Goal: Task Accomplishment & Management: Manage account settings

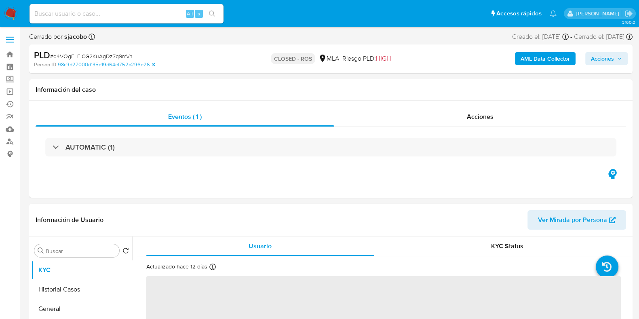
select select "10"
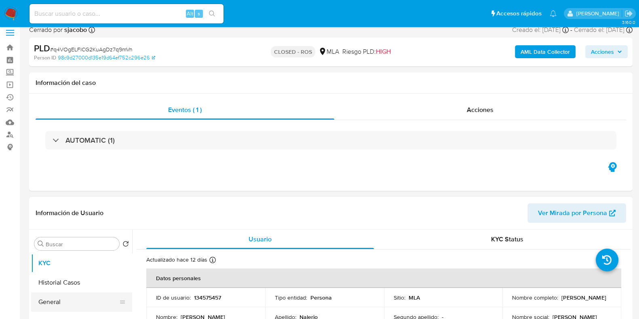
scroll to position [50, 0]
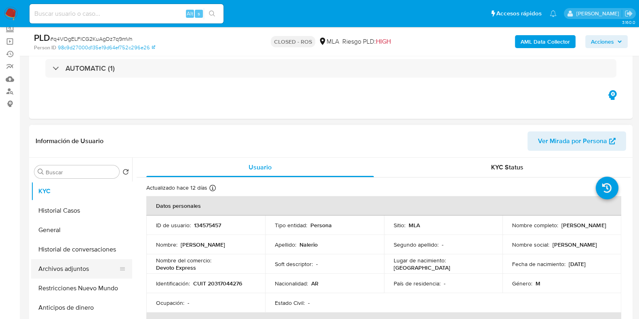
click at [71, 268] on button "Archivos adjuntos" at bounding box center [78, 268] width 95 height 19
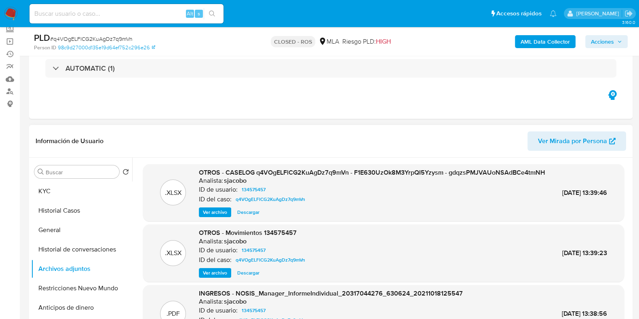
click at [247, 216] on span "Descargar" at bounding box center [248, 212] width 22 height 8
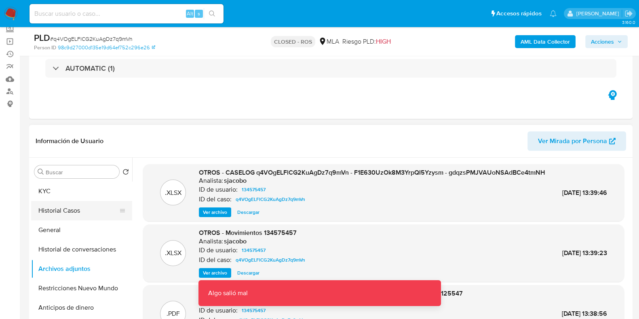
click at [74, 209] on button "Historial Casos" at bounding box center [78, 210] width 95 height 19
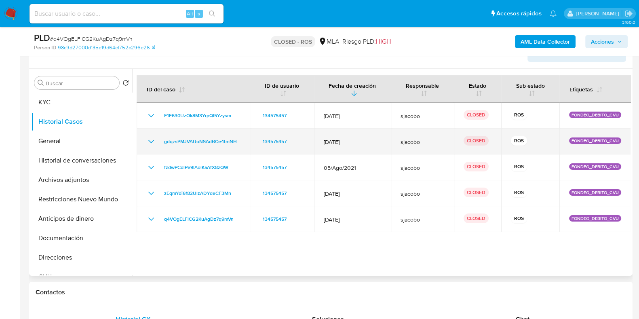
scroll to position [152, 0]
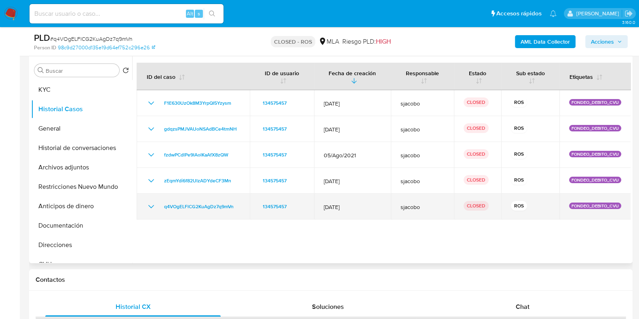
click at [154, 206] on icon "Mostrar/Ocultar" at bounding box center [151, 207] width 10 height 10
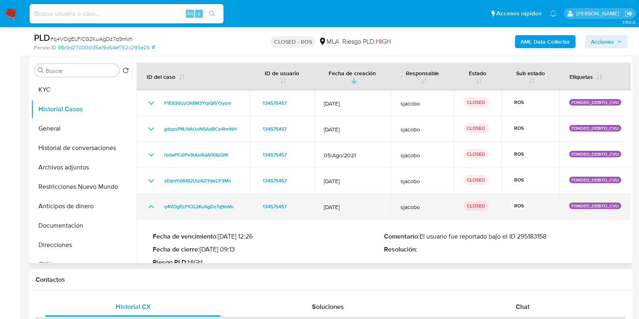
click at [154, 206] on icon "Mostrar/Ocultar" at bounding box center [151, 207] width 10 height 10
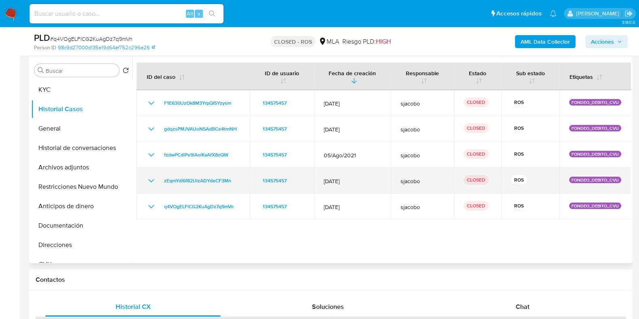
click at [147, 178] on icon "Mostrar/Ocultar" at bounding box center [151, 181] width 10 height 10
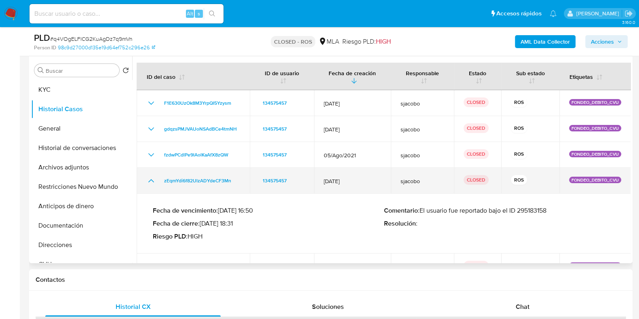
click at [147, 178] on icon "Mostrar/Ocultar" at bounding box center [151, 181] width 10 height 10
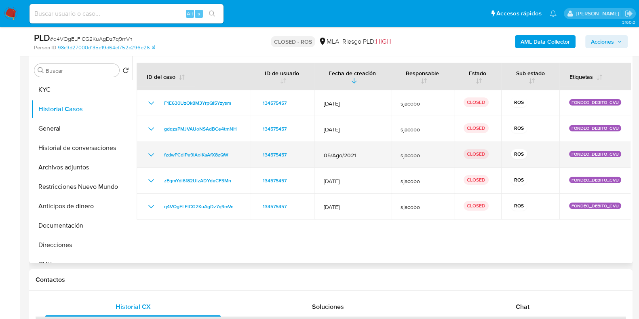
click at [150, 154] on icon "Mostrar/Ocultar" at bounding box center [151, 154] width 6 height 3
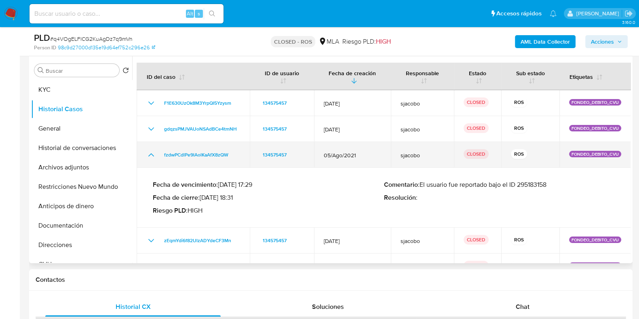
click at [150, 154] on icon "Mostrar/Ocultar" at bounding box center [151, 154] width 6 height 3
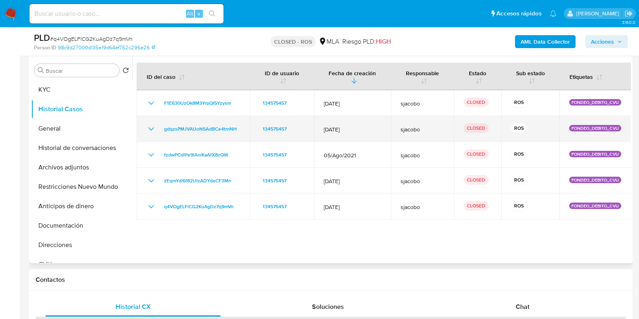
click at [154, 130] on icon "Mostrar/Ocultar" at bounding box center [151, 129] width 10 height 10
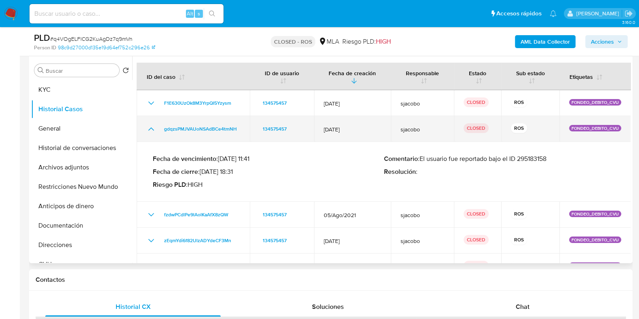
click at [154, 130] on icon "Mostrar/Ocultar" at bounding box center [151, 128] width 6 height 3
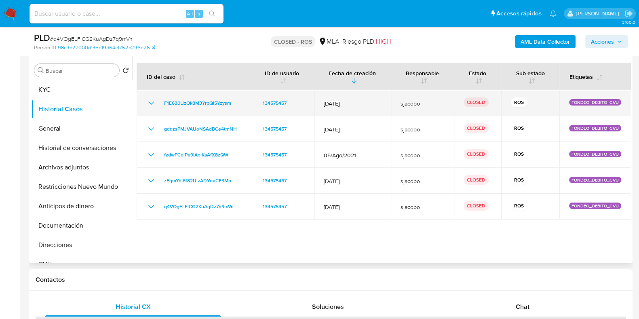
click at [151, 98] on icon "Mostrar/Ocultar" at bounding box center [151, 103] width 10 height 10
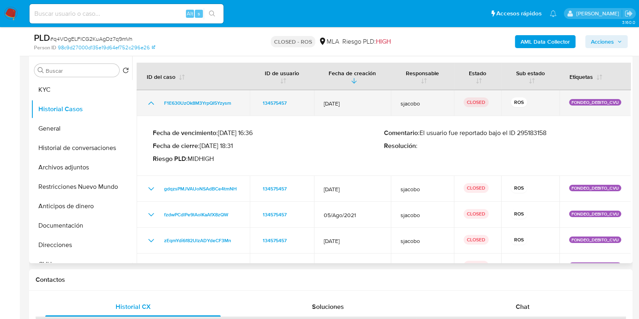
click at [151, 101] on icon "Mostrar/Ocultar" at bounding box center [151, 103] width 10 height 10
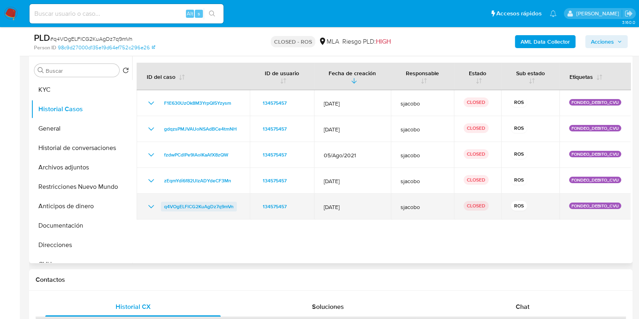
click at [192, 205] on span "q4VOgELFlCG2KuAgDz7q9mVn" at bounding box center [199, 207] width 70 height 10
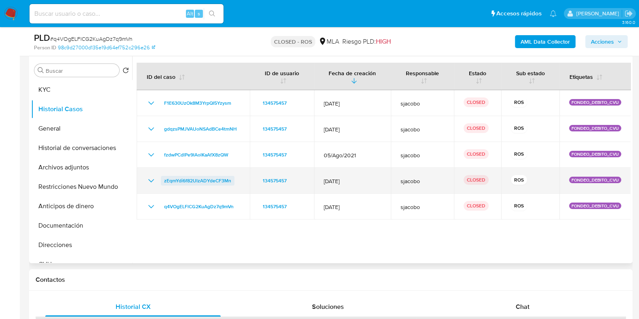
click at [205, 182] on span "zEqmYdi6f82UlzADYdeCF3Mn" at bounding box center [197, 181] width 67 height 10
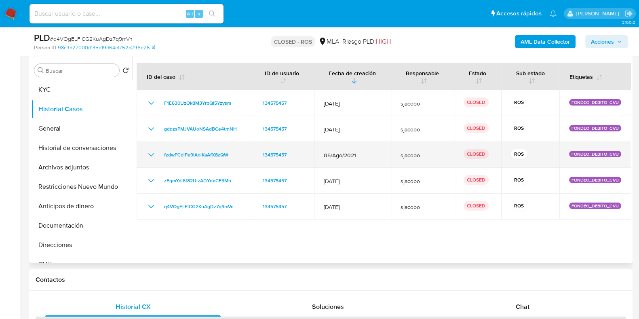
click at [214, 148] on td "fzdwPCdlPe9lAolKaAfX8zQW" at bounding box center [193, 155] width 113 height 26
click at [212, 150] on span "fzdwPCdlPe9lAolKaAfX8zQW" at bounding box center [196, 155] width 64 height 10
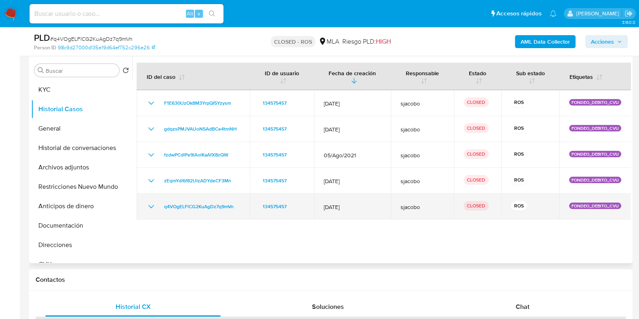
click at [153, 207] on icon "Mostrar/Ocultar" at bounding box center [151, 207] width 10 height 10
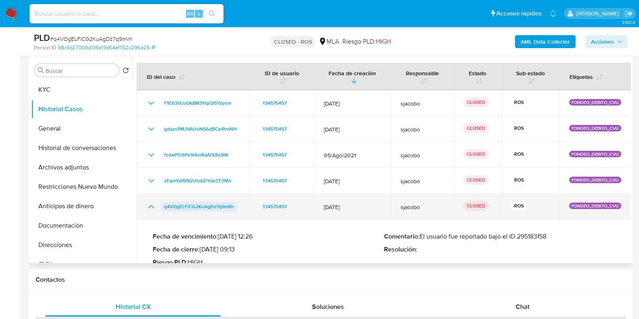
click at [180, 205] on span "q4VOgELFlCG2KuAgDz7q9mVn" at bounding box center [199, 207] width 70 height 10
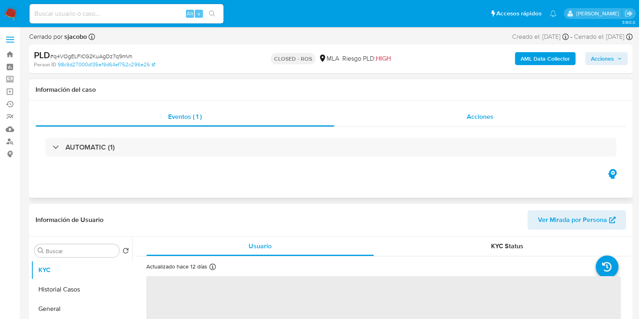
click at [503, 116] on div "Acciones" at bounding box center [480, 116] width 292 height 19
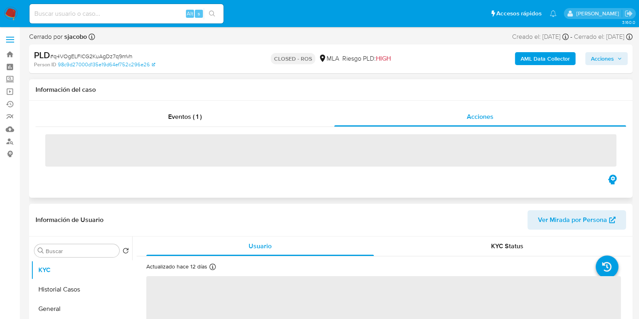
select select "10"
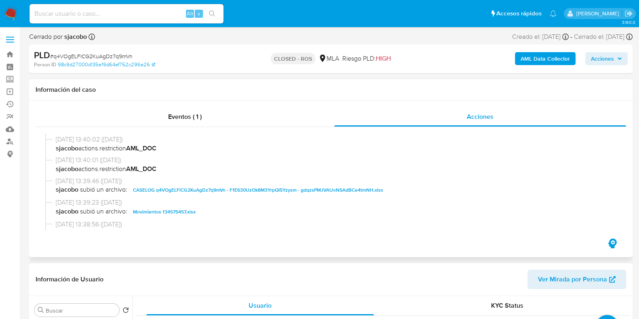
scroll to position [353, 0]
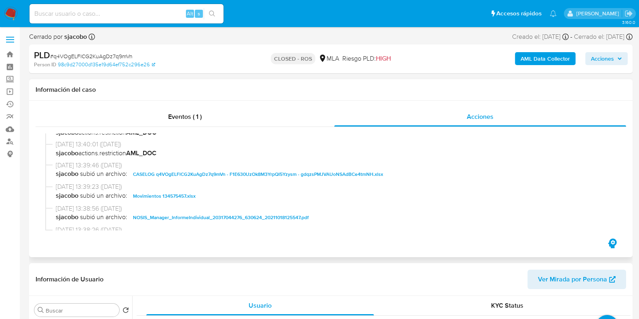
click at [238, 173] on span "CASELOG q4VOgELFlCG2KuAgDz7q9mVn - F1E630UzOk8M3YrpQI5Yzysm - gdqzsPMJVAUoNSAdB…" at bounding box center [258, 174] width 250 height 10
click at [173, 195] on span "Movimientos 134575457.xlsx" at bounding box center [164, 196] width 63 height 10
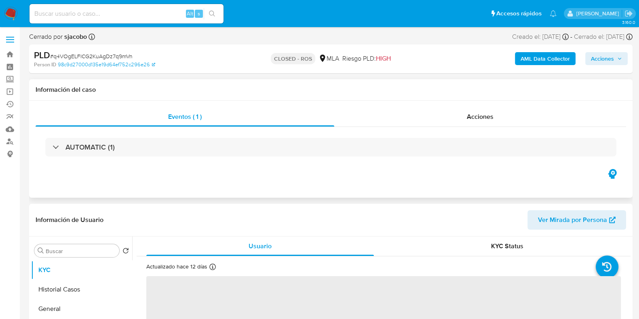
select select "10"
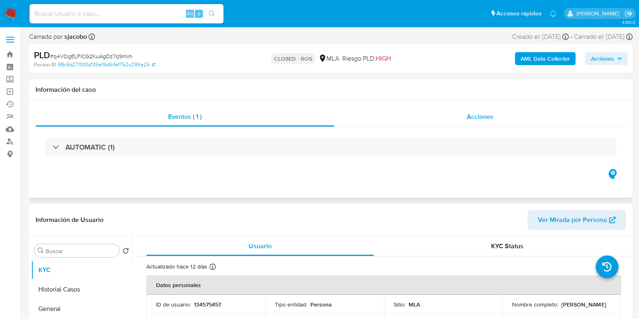
click at [480, 114] on span "Acciones" at bounding box center [480, 116] width 27 height 9
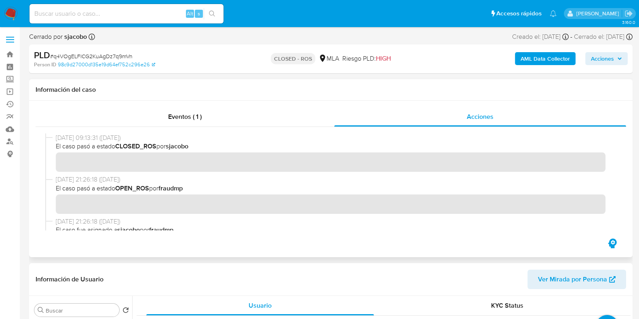
scroll to position [340, 0]
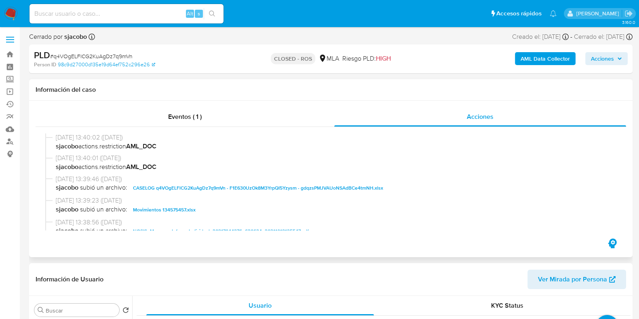
click at [286, 184] on span "CASELOG q4VOgELFlCG2KuAgDz7q9mVn - F1E630UzOk8M3YrpQI5Yzysm - gdqzsPMJVAUoNSAdB…" at bounding box center [258, 188] width 250 height 10
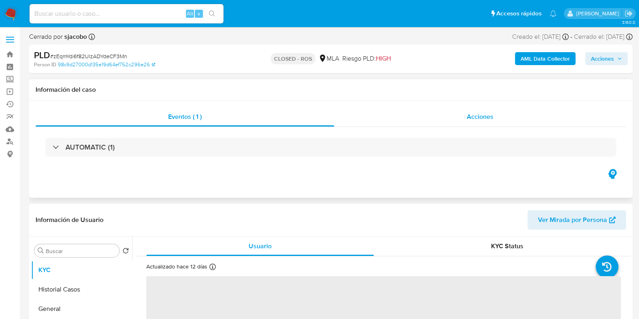
click at [490, 126] on div "Acciones" at bounding box center [480, 116] width 292 height 19
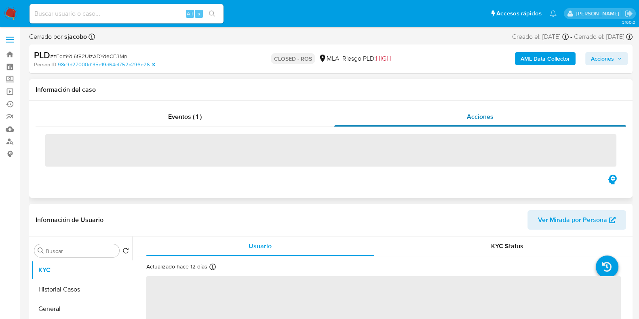
select select "10"
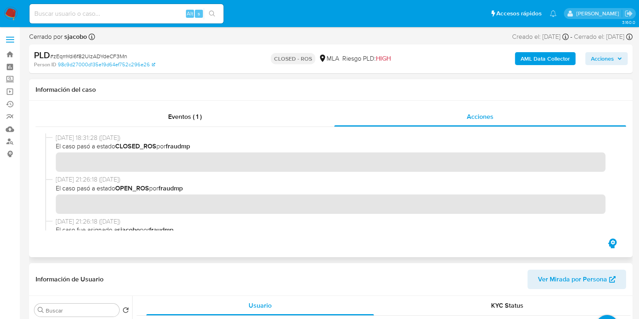
scroll to position [347, 0]
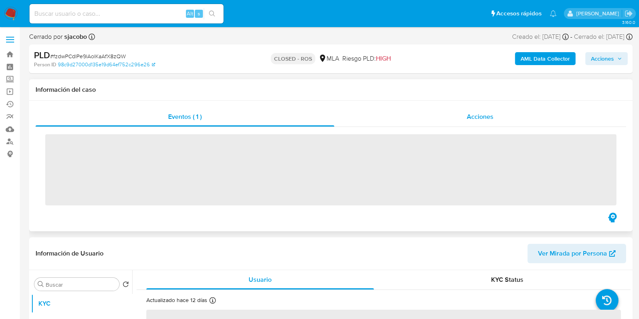
click at [478, 120] on span "Acciones" at bounding box center [480, 116] width 27 height 9
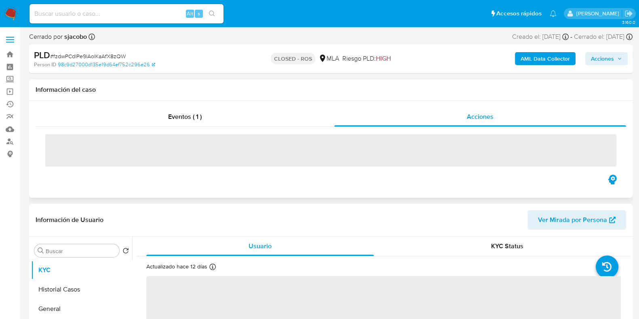
select select "10"
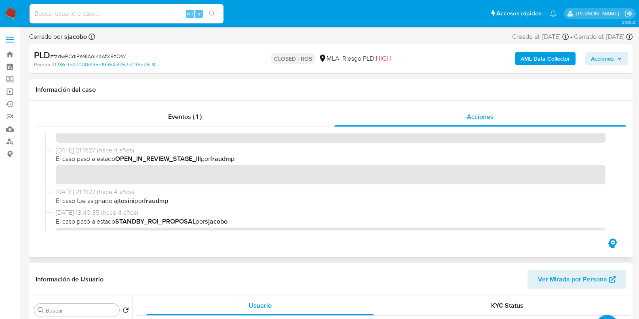
scroll to position [284, 0]
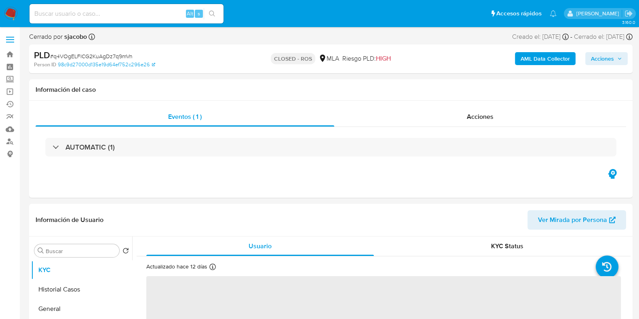
select select "10"
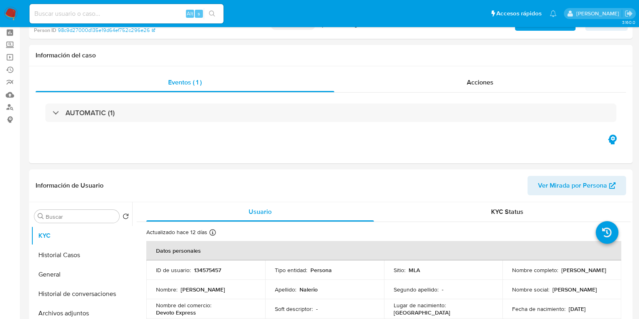
scroll to position [50, 0]
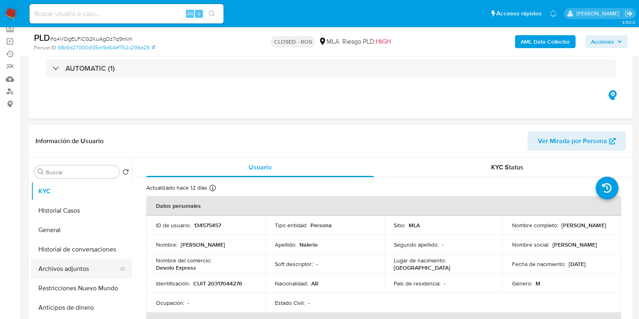
click at [60, 272] on button "Archivos adjuntos" at bounding box center [78, 268] width 95 height 19
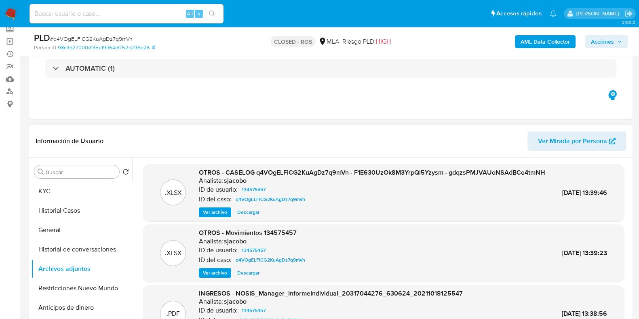
click at [203, 216] on span "Ver archivo" at bounding box center [215, 212] width 24 height 8
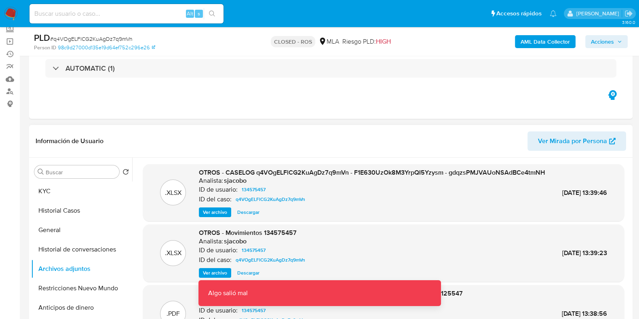
click at [233, 217] on button "Descargar" at bounding box center [248, 212] width 30 height 10
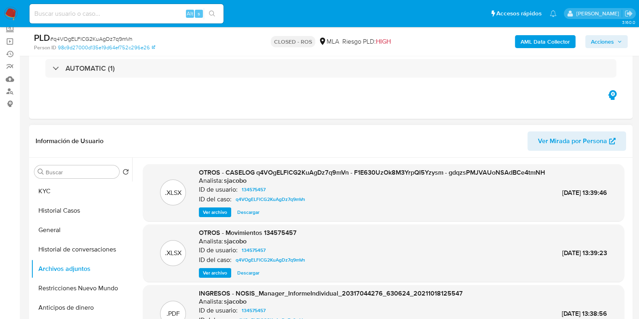
scroll to position [0, 0]
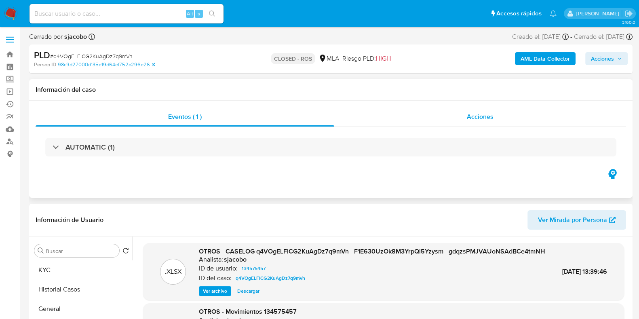
click at [489, 117] on span "Acciones" at bounding box center [480, 116] width 27 height 9
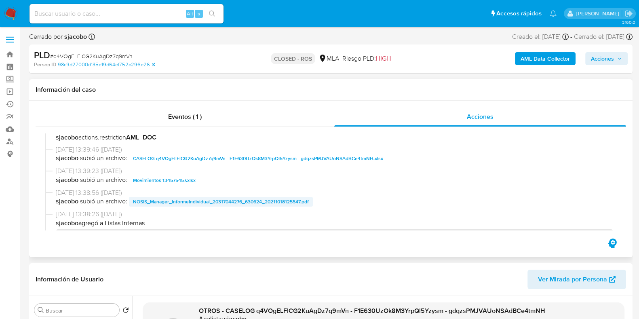
scroll to position [353, 0]
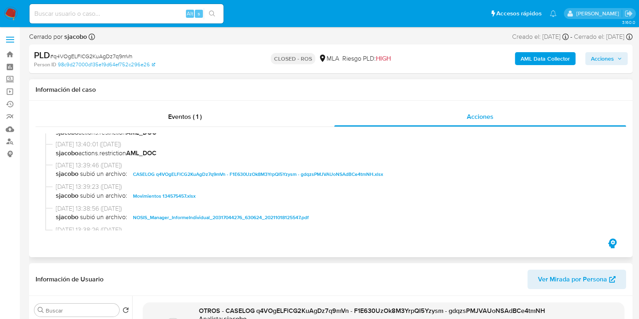
click at [282, 171] on span "CASELOG q4VOgELFlCG2KuAgDz7q9mVn - F1E630UzOk8M3YrpQI5Yzysm - gdqzsPMJVAUoNSAdB…" at bounding box center [258, 174] width 250 height 10
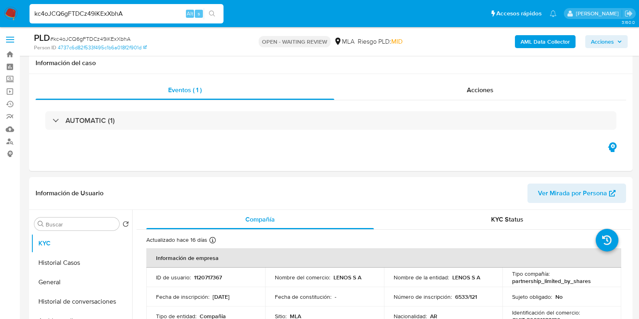
select select "10"
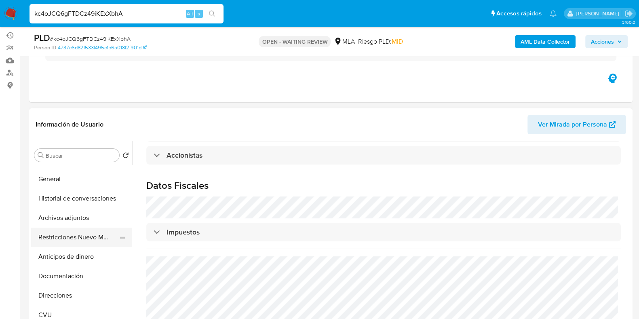
scroll to position [50, 0]
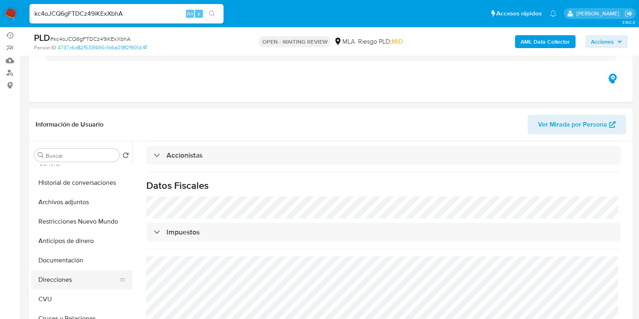
click at [76, 286] on button "Direcciones" at bounding box center [78, 279] width 95 height 19
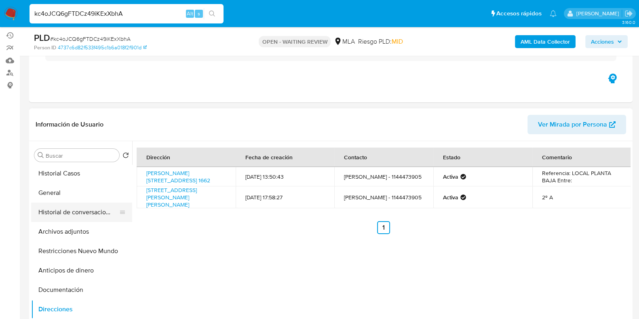
scroll to position [0, 0]
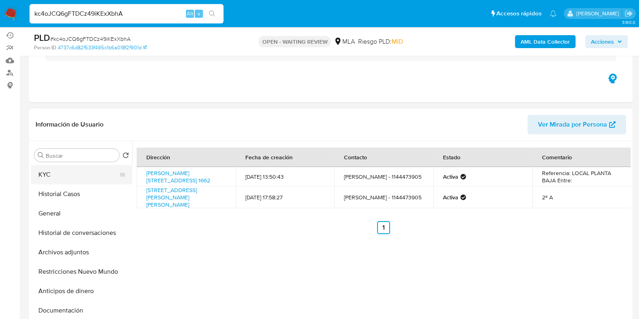
click at [81, 171] on button "KYC" at bounding box center [78, 174] width 95 height 19
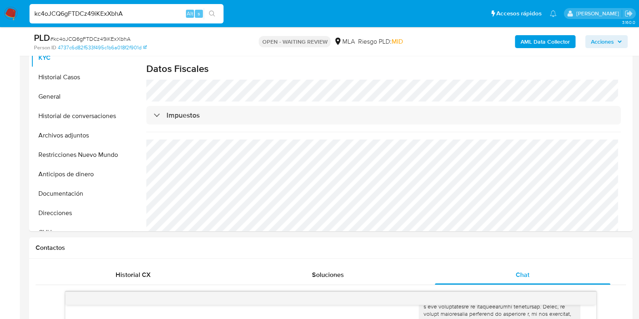
scroll to position [170, 0]
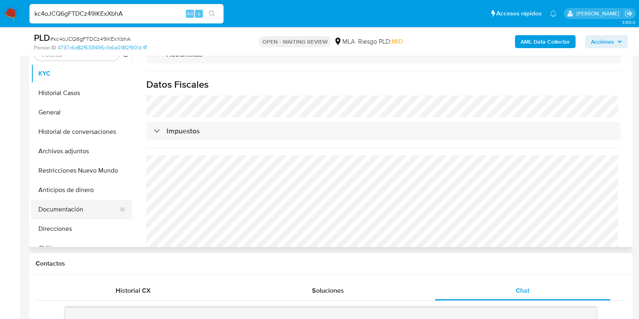
click at [79, 206] on button "Documentación" at bounding box center [78, 209] width 95 height 19
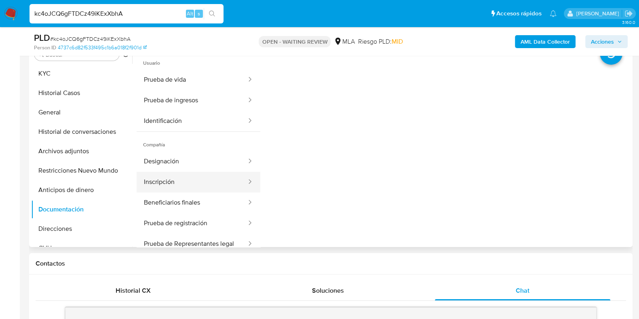
scroll to position [50, 0]
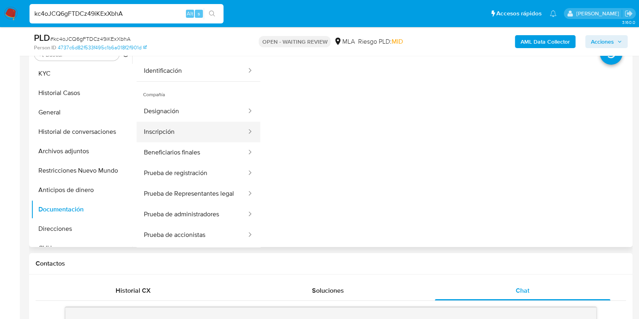
click at [214, 127] on button "Inscripción" at bounding box center [192, 132] width 111 height 21
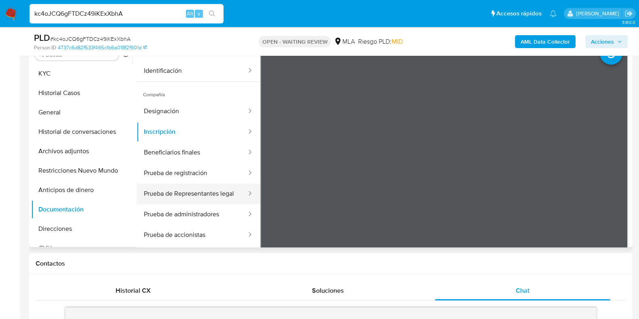
click at [185, 195] on button "Prueba de Representantes legal" at bounding box center [192, 194] width 111 height 21
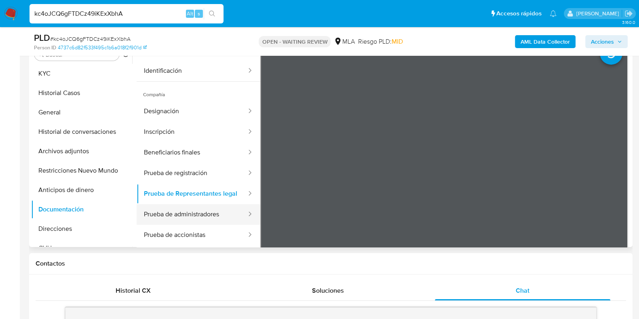
click at [183, 218] on button "Prueba de administradores" at bounding box center [192, 214] width 111 height 21
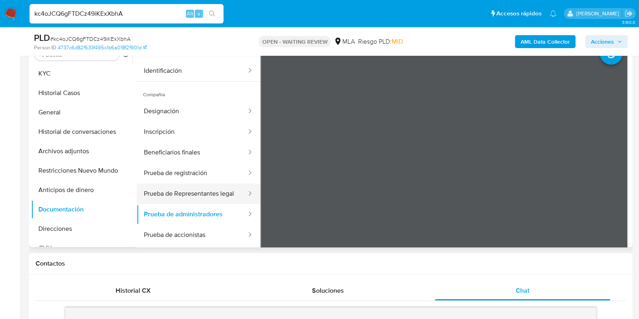
click at [186, 187] on button "Prueba de Representantes legal" at bounding box center [192, 194] width 111 height 21
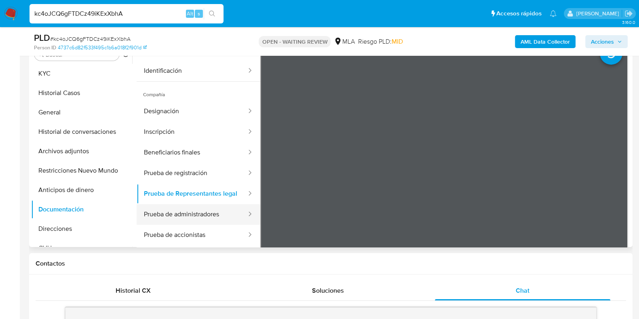
click at [204, 217] on button "Prueba de administradores" at bounding box center [192, 214] width 111 height 21
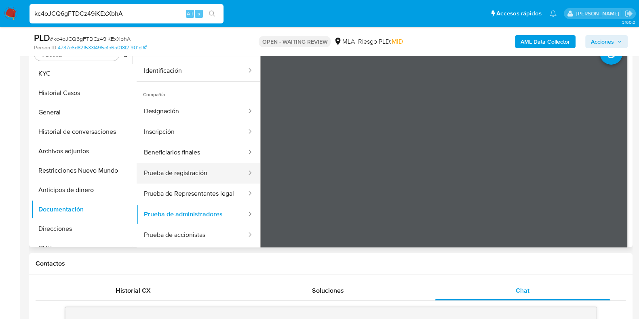
click at [182, 174] on button "Prueba de registración" at bounding box center [192, 173] width 111 height 21
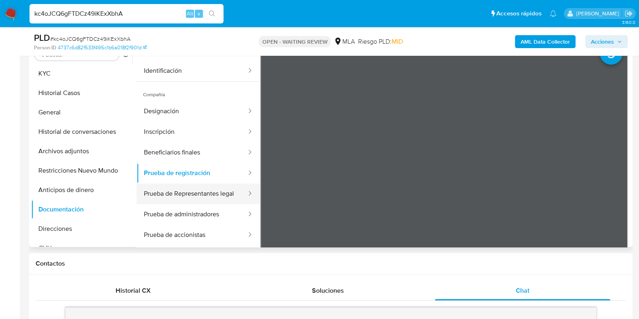
click at [177, 191] on button "Prueba de Representantes legal" at bounding box center [192, 194] width 111 height 21
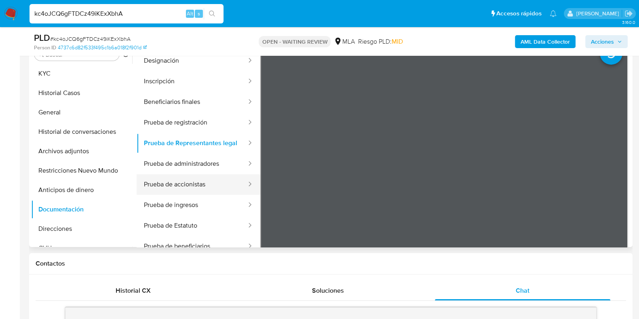
click at [194, 187] on button "Prueba de accionistas" at bounding box center [192, 184] width 111 height 21
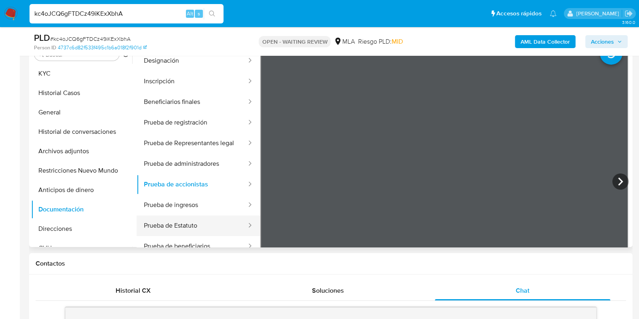
click at [189, 225] on button "Prueba de Estatuto" at bounding box center [192, 226] width 111 height 21
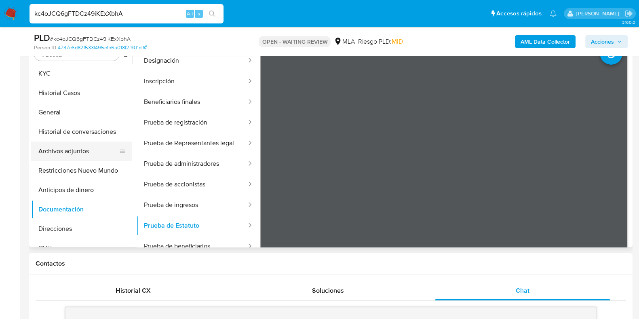
click at [66, 154] on button "Archivos adjuntos" at bounding box center [78, 151] width 95 height 19
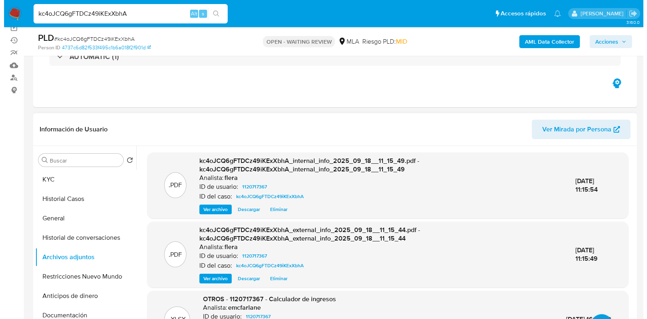
scroll to position [119, 0]
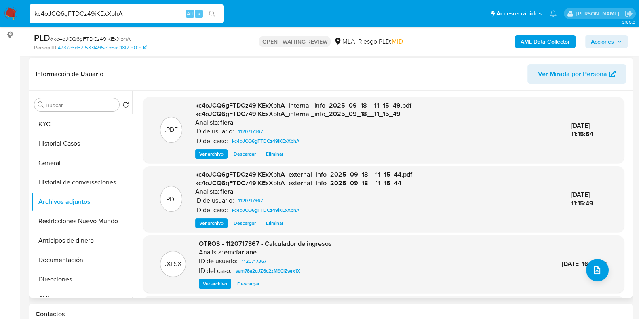
click at [583, 272] on div ".XLSX OTROS - 1120717367 - Calculador de ingresos Analista: emcfarlane ID de us…" at bounding box center [383, 263] width 473 height 49
click at [586, 268] on button "upload-file" at bounding box center [597, 270] width 23 height 23
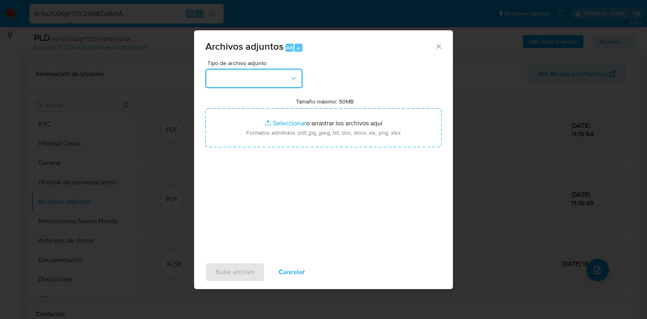
click at [277, 78] on button "button" at bounding box center [253, 78] width 97 height 19
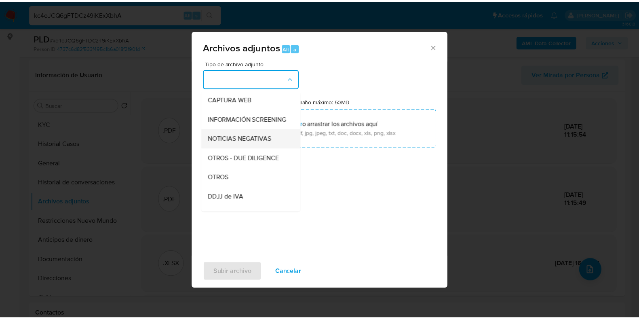
scroll to position [101, 0]
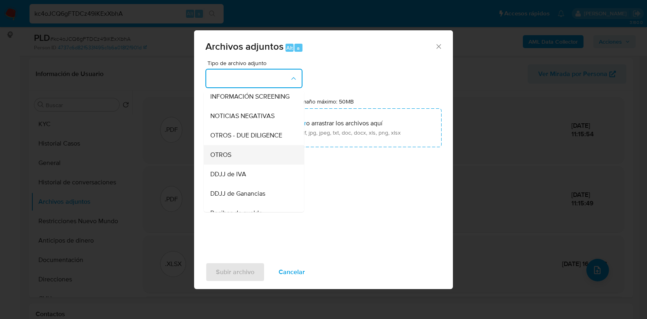
click at [249, 162] on div "OTROS" at bounding box center [251, 154] width 82 height 19
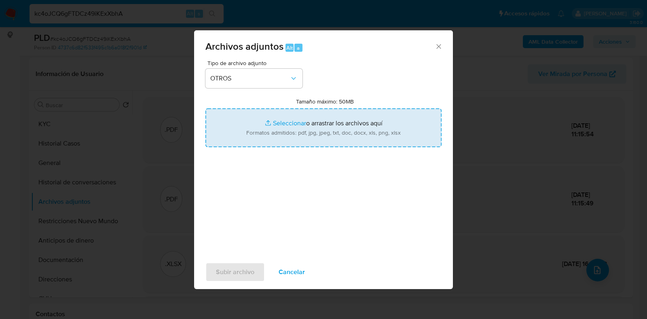
type input "C:\fakepath\NOSIS_Manager_InformeIndividual_30691622130_654930_20250918112124.p…"
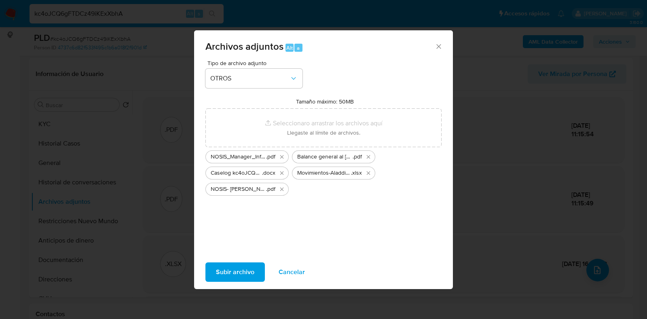
click at [230, 274] on span "Subir archivo" at bounding box center [235, 272] width 38 height 18
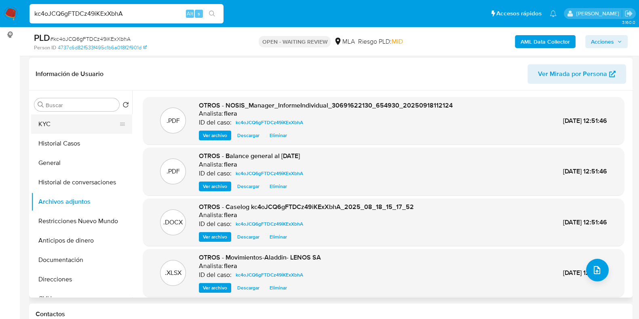
click at [51, 122] on button "KYC" at bounding box center [78, 123] width 95 height 19
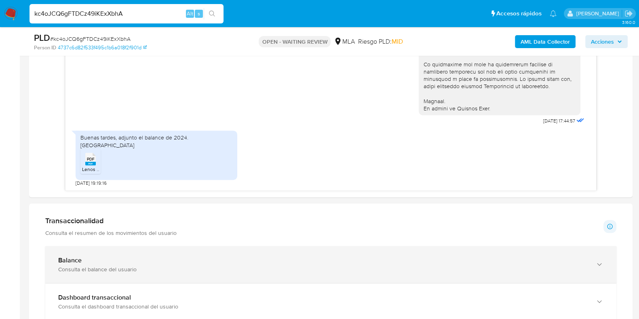
scroll to position [473, 0]
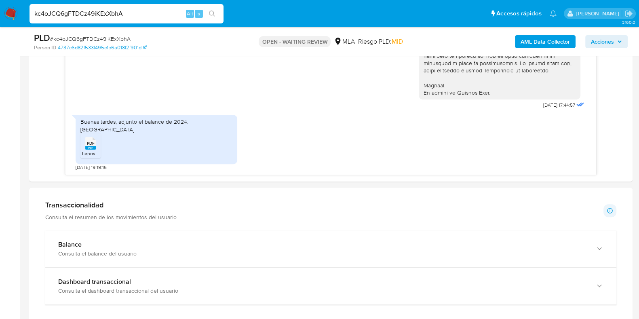
click at [83, 35] on span "# kc4oJCQ6gFTDCz49iKExXbhA" at bounding box center [90, 39] width 80 height 8
copy span "kc4oJCQ6gFTDCz49iKExXbhA"
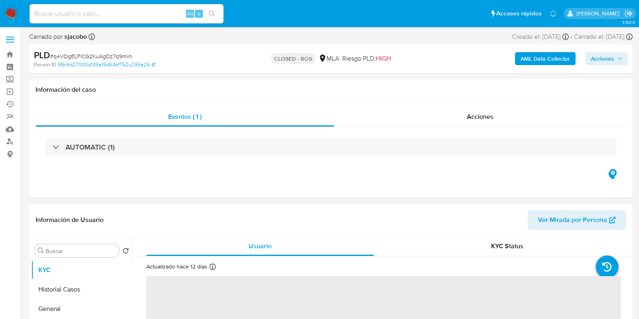
select select "10"
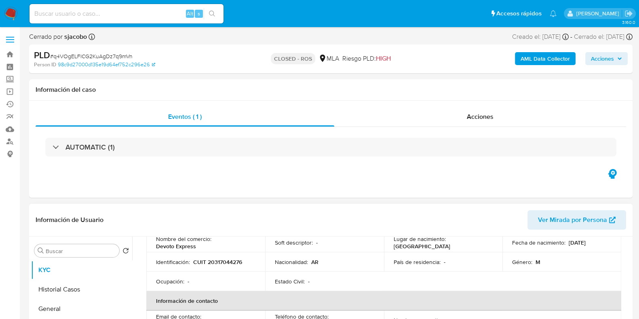
scroll to position [202, 0]
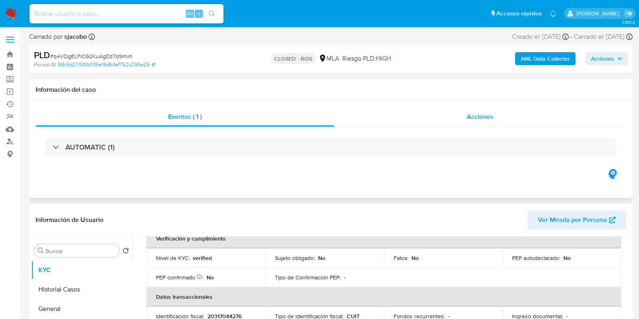
click at [485, 119] on span "Acciones" at bounding box center [480, 116] width 27 height 9
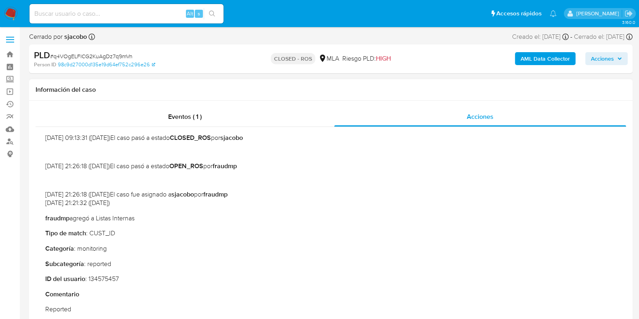
scroll to position [353, 0]
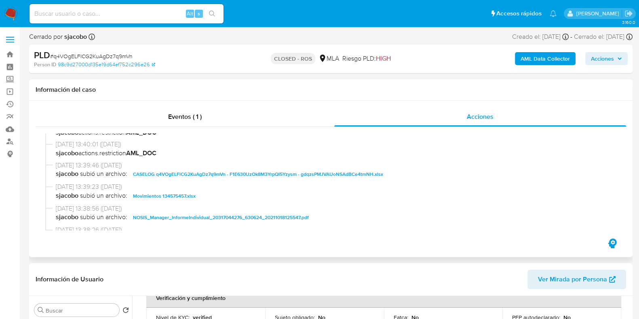
click at [137, 176] on span "CASELOG q4VOgELFlCG2KuAgDz7q9mVn - F1E630UzOk8M3YrpQI5Yzysm - gdqzsPMJVAUoNSAdB…" at bounding box center [258, 174] width 250 height 10
drag, startPoint x: 160, startPoint y: 195, endPoint x: 224, endPoint y: 205, distance: 65.6
click at [224, 205] on span "18/10/2021 13:38:56 (hace 4 años)" at bounding box center [335, 208] width 558 height 9
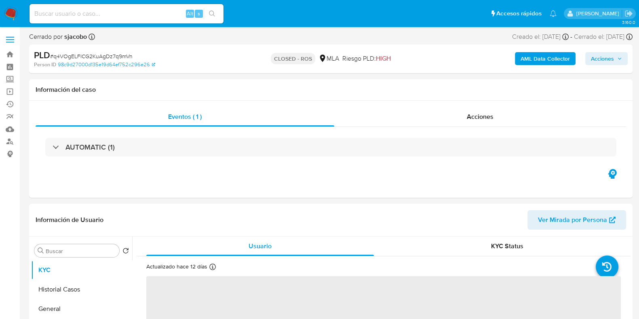
scroll to position [50, 0]
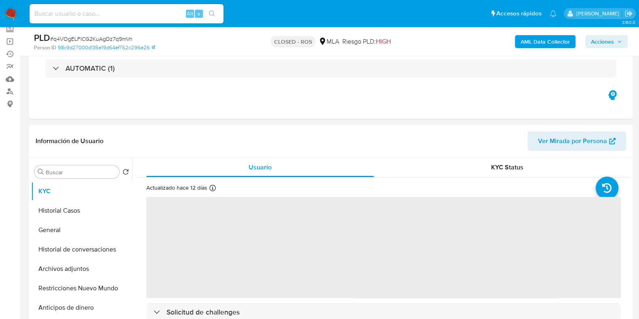
select select "10"
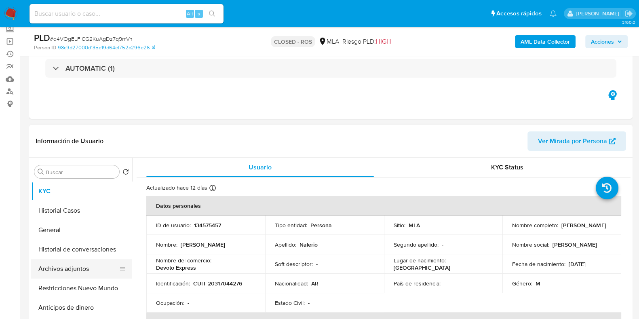
click at [61, 270] on button "Archivos adjuntos" at bounding box center [78, 268] width 95 height 19
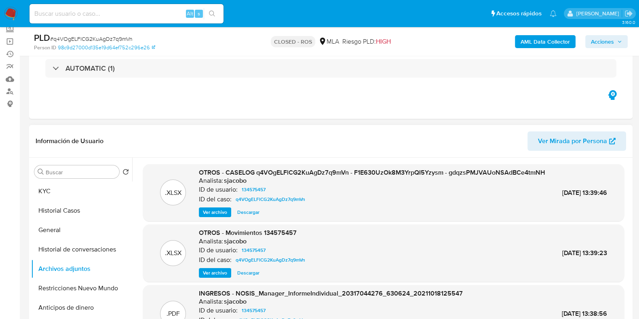
click at [211, 216] on span "Ver archivo" at bounding box center [215, 212] width 24 height 8
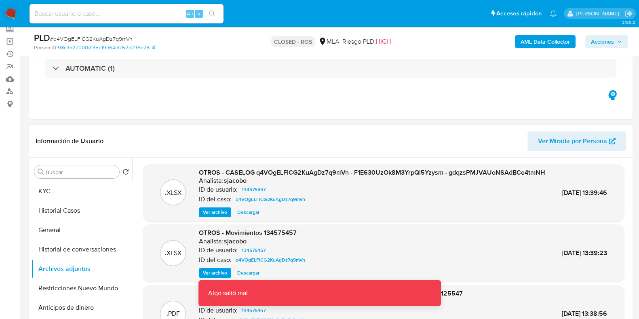
click at [238, 216] on span "Descargar" at bounding box center [248, 212] width 22 height 8
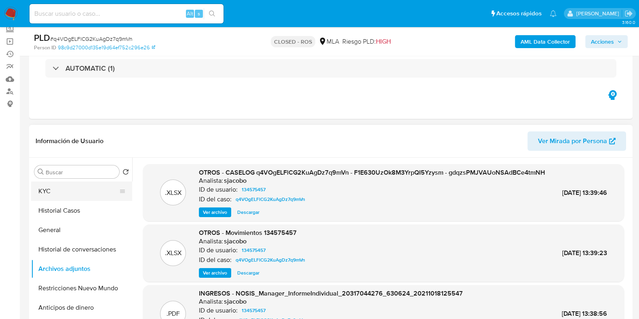
click at [81, 193] on button "KYC" at bounding box center [78, 191] width 95 height 19
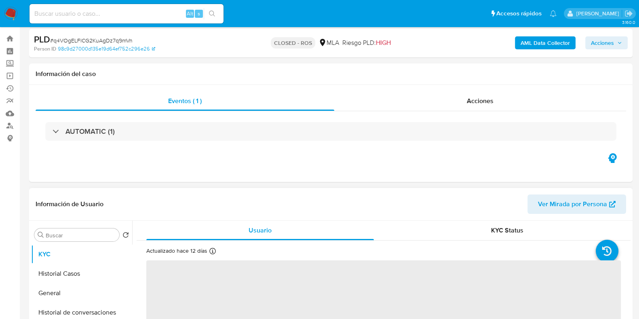
scroll to position [0, 0]
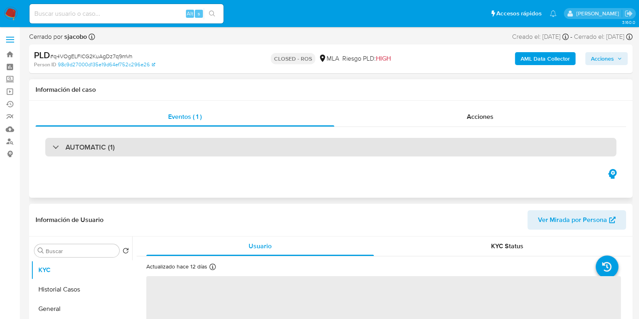
click at [92, 151] on h3 "AUTOMATIC (1)" at bounding box center [90, 147] width 49 height 9
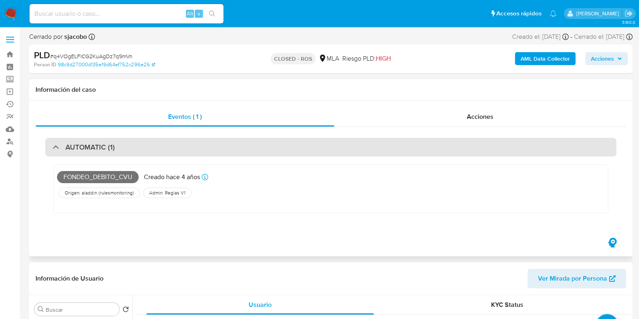
click at [92, 151] on h3 "AUTOMATIC (1)" at bounding box center [90, 147] width 49 height 9
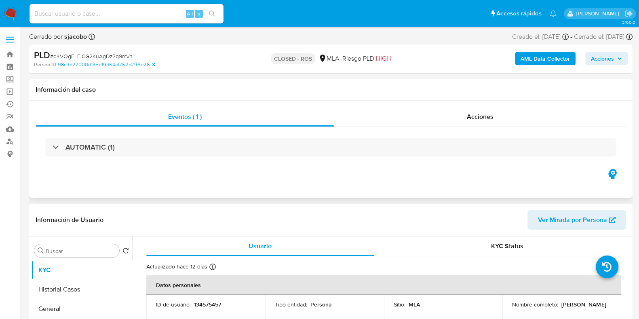
click at [489, 106] on div "Eventos ( 1 ) Acciones AUTOMATIC (1)" at bounding box center [331, 149] width 604 height 97
click at [480, 114] on span "Acciones" at bounding box center [480, 116] width 27 height 9
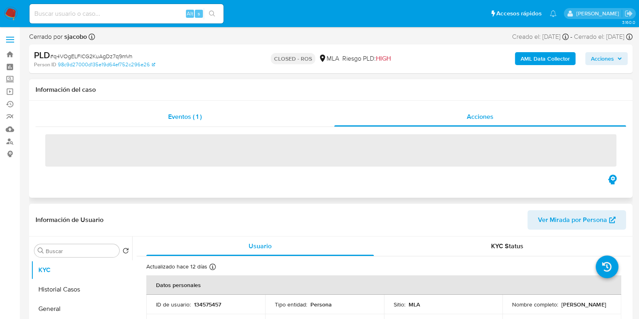
click at [186, 116] on span "Eventos ( 1 )" at bounding box center [185, 116] width 34 height 9
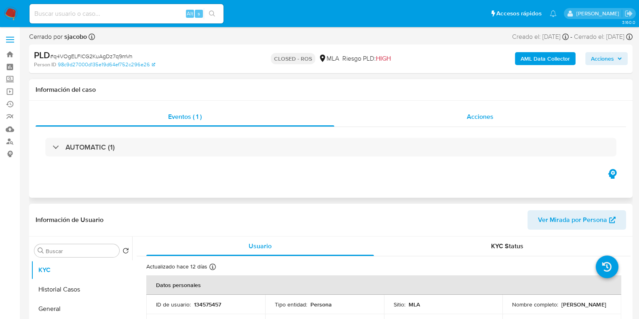
click at [491, 118] on span "Acciones" at bounding box center [480, 116] width 27 height 9
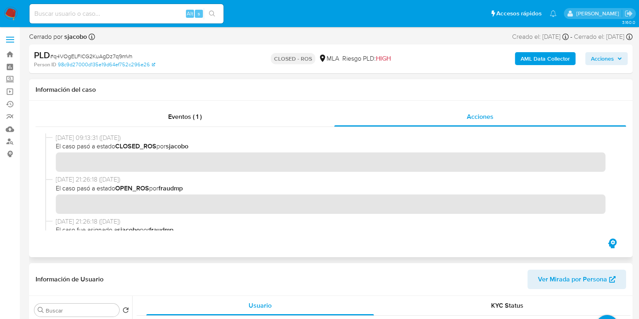
scroll to position [353, 0]
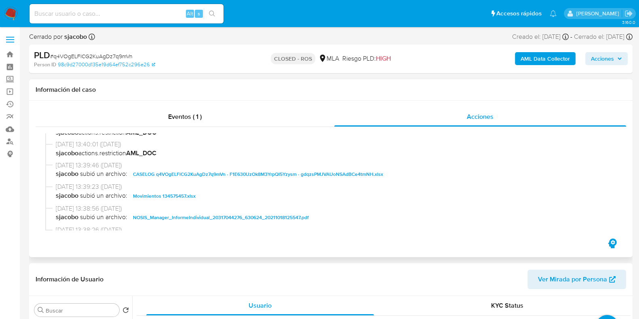
click at [175, 173] on span "CASELOG q4VOgELFlCG2KuAgDz7q9mVn - F1E630UzOk8M3YrpQI5Yzysm - gdqzsPMJVAUoNSAdB…" at bounding box center [258, 174] width 250 height 10
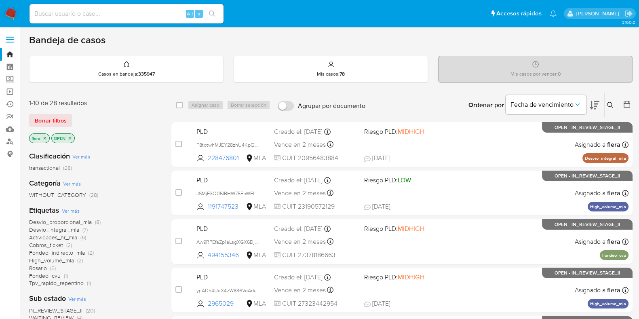
click at [609, 105] on icon at bounding box center [610, 105] width 6 height 6
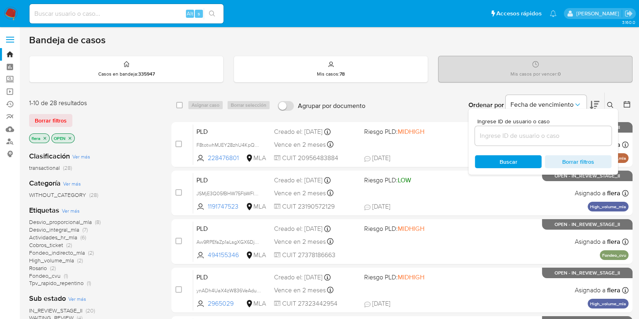
click at [534, 129] on div at bounding box center [543, 135] width 137 height 19
click at [524, 133] on input at bounding box center [543, 136] width 137 height 11
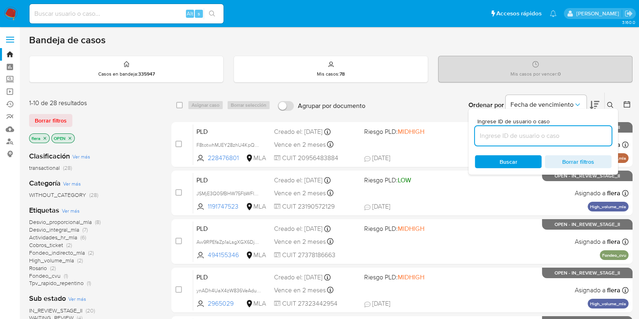
paste input "kc4oJCQ6gFTDCz49iKExXbhA"
type input "kc4oJCQ6gFTDCz49iKExXbhA"
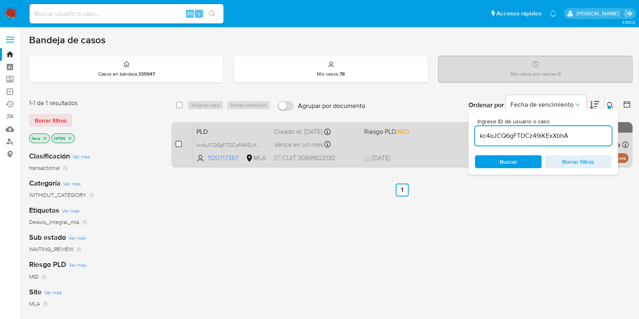
click at [176, 146] on input "checkbox" at bounding box center [178, 144] width 6 height 6
checkbox input "true"
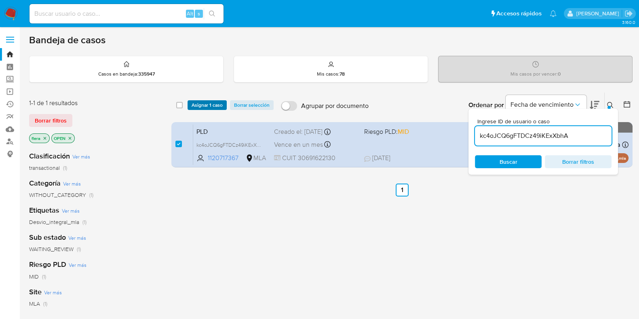
click at [206, 107] on span "Asignar 1 caso" at bounding box center [207, 105] width 31 height 8
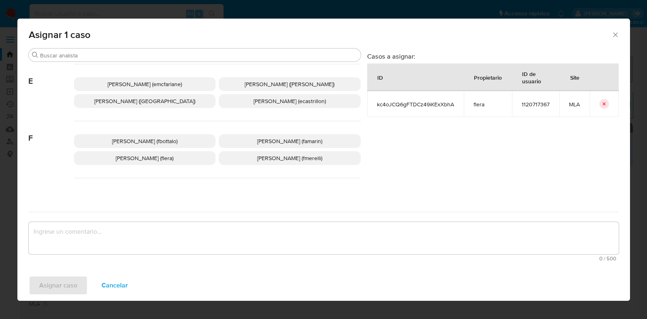
scroll to position [202, 0]
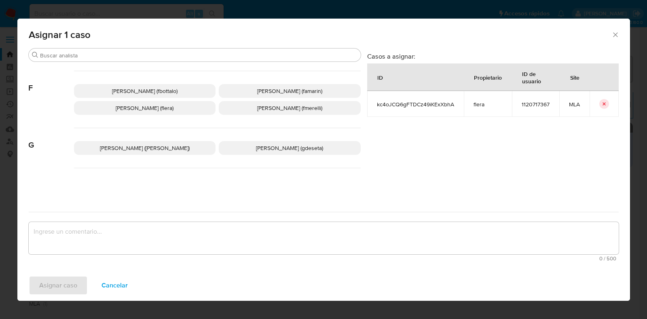
click at [168, 109] on span "Florencia Cecilia Lera (flera)" at bounding box center [145, 108] width 58 height 8
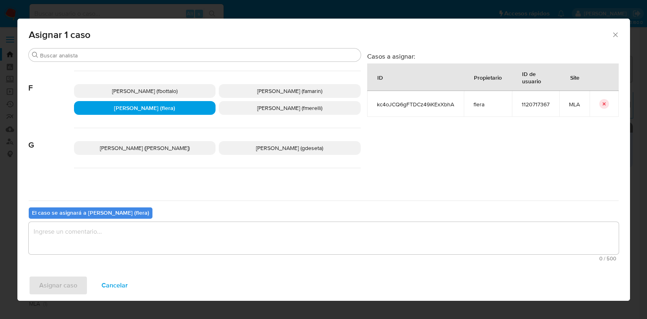
click at [128, 234] on textarea "assign-modal" at bounding box center [324, 238] width 590 height 32
click at [63, 282] on span "Asignar caso" at bounding box center [58, 286] width 38 height 18
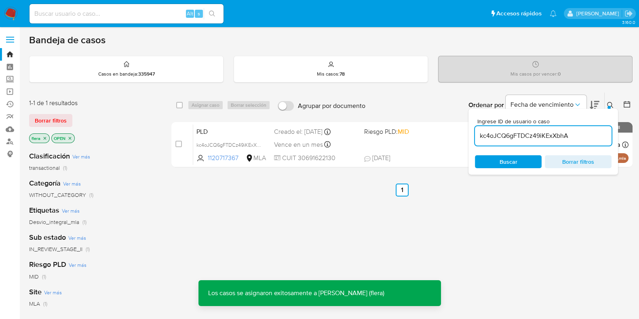
click at [206, 128] on span "PLD" at bounding box center [232, 131] width 71 height 11
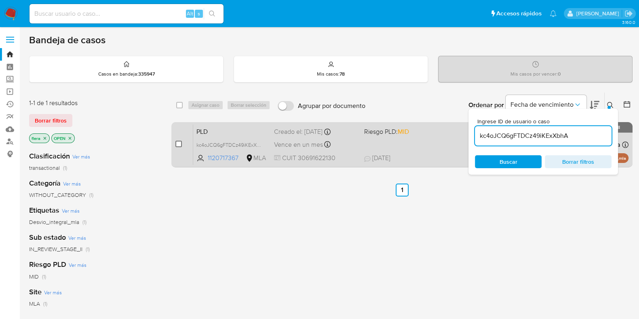
click at [179, 144] on input "checkbox" at bounding box center [178, 144] width 6 height 6
checkbox input "true"
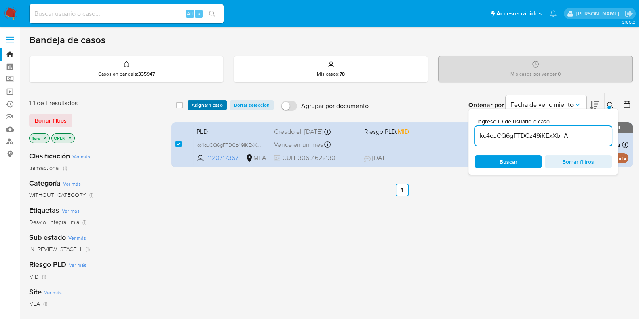
click at [200, 108] on span "Asignar 1 caso" at bounding box center [207, 105] width 31 height 8
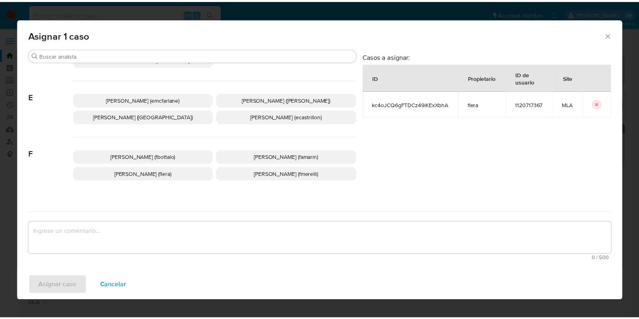
scroll to position [152, 0]
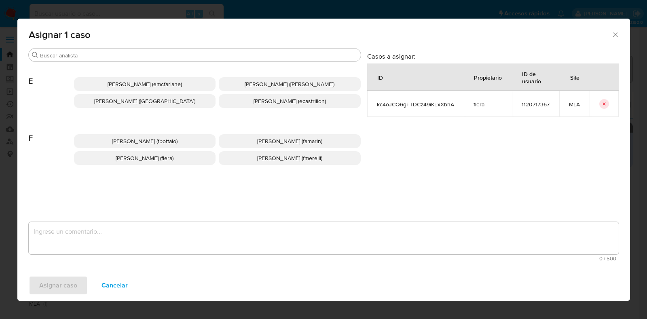
click at [159, 157] on span "Florencia Cecilia Lera (flera)" at bounding box center [145, 158] width 58 height 8
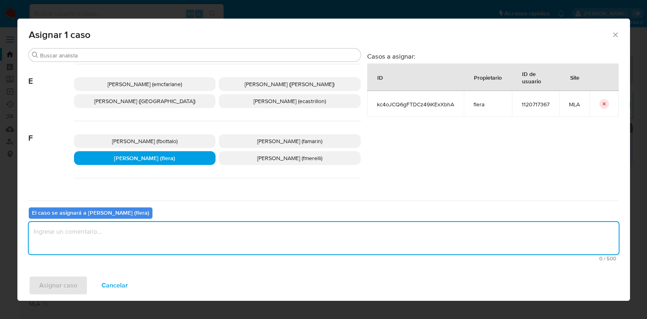
click at [135, 237] on textarea "assign-modal" at bounding box center [324, 238] width 590 height 32
click at [72, 290] on span "Asignar caso" at bounding box center [58, 286] width 38 height 18
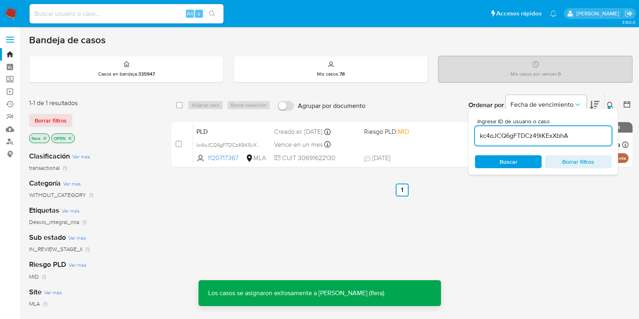
click at [220, 131] on span "PLD" at bounding box center [232, 131] width 71 height 11
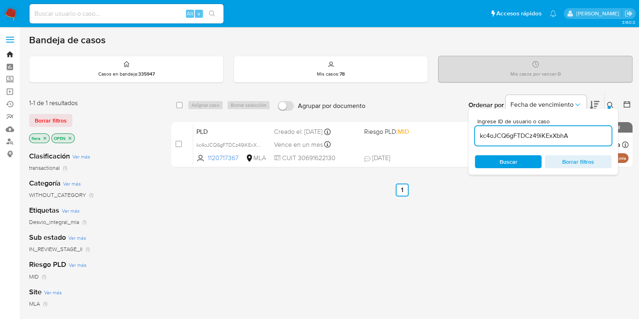
click at [6, 55] on link "Bandeja" at bounding box center [48, 54] width 96 height 13
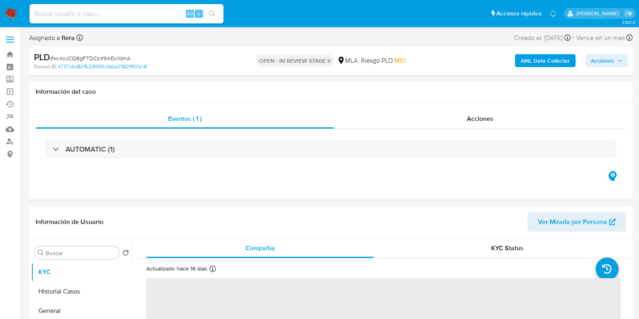
select select "10"
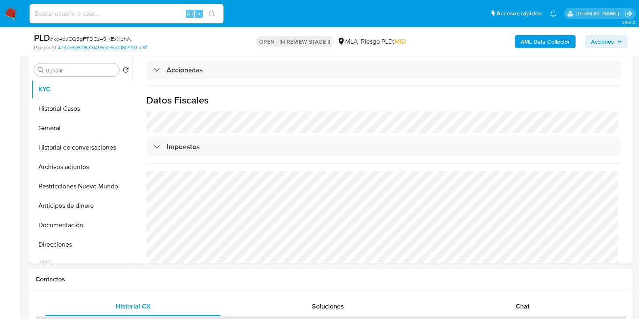
scroll to position [202, 0]
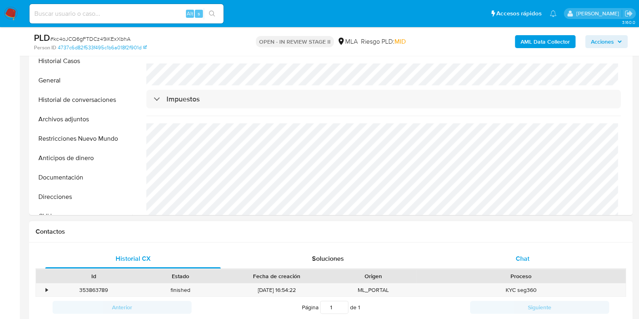
click at [529, 254] on span "Chat" at bounding box center [523, 258] width 14 height 9
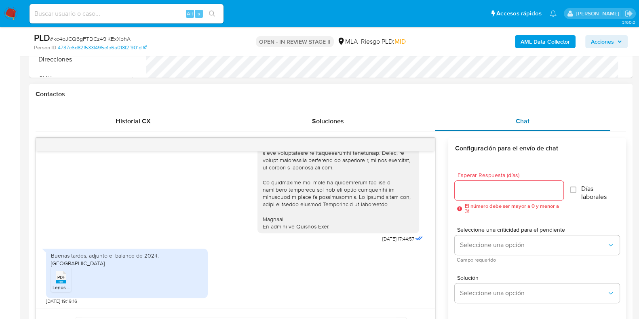
scroll to position [404, 0]
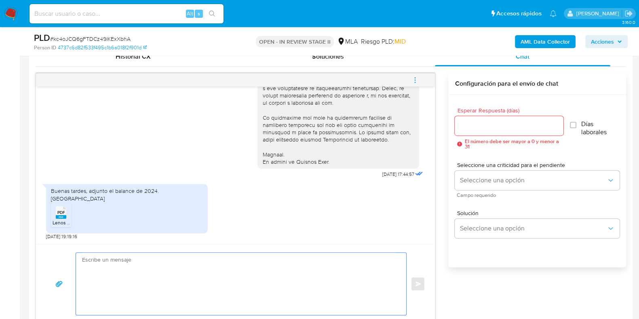
click at [203, 290] on textarea at bounding box center [239, 284] width 314 height 62
paste textarea "Hola, ¡Muchas gracias por tu respuesta! Confirmamos la recepción de la document…"
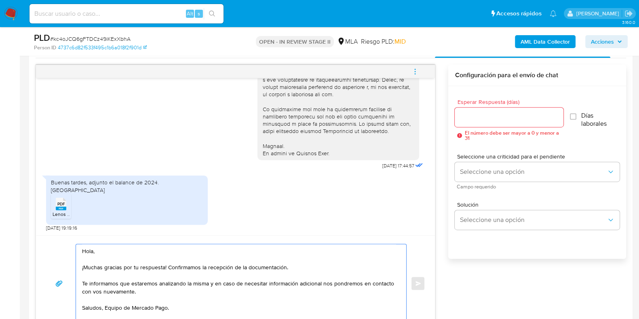
scroll to position [362, 0]
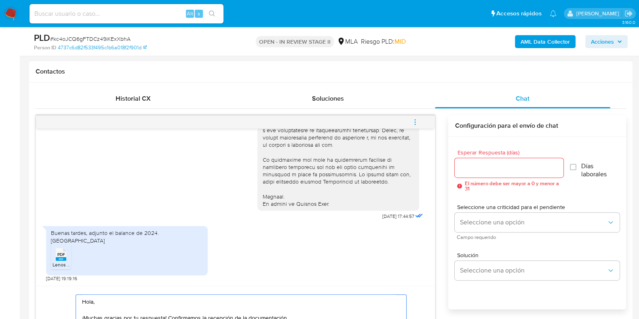
type textarea "Hola, ¡Muchas gracias por tu respuesta! Confirmamos la recepción de la document…"
click at [474, 173] on div at bounding box center [509, 167] width 108 height 19
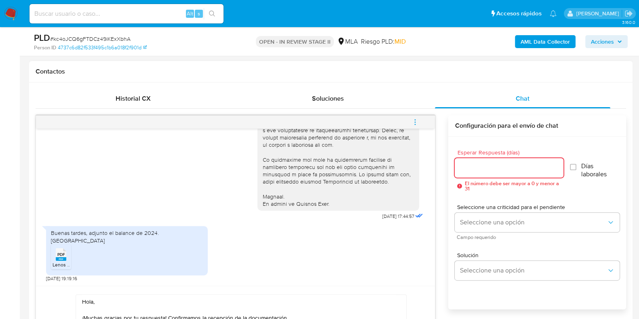
click at [475, 169] on input "Esperar Respuesta (días)" at bounding box center [509, 168] width 108 height 11
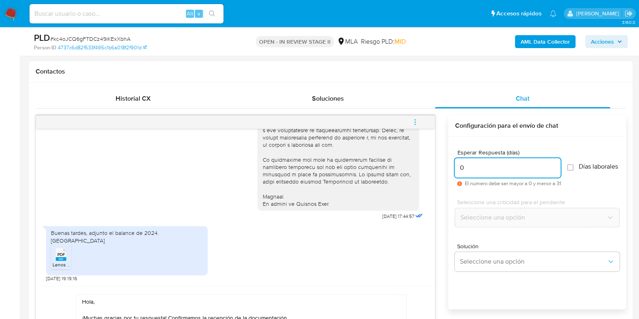
scroll to position [412, 0]
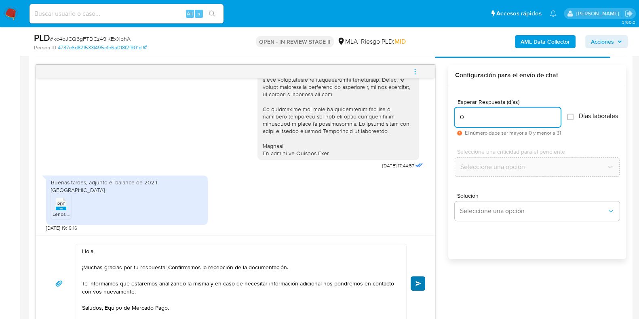
type input "0"
click at [422, 284] on button "Enviar" at bounding box center [418, 283] width 15 height 15
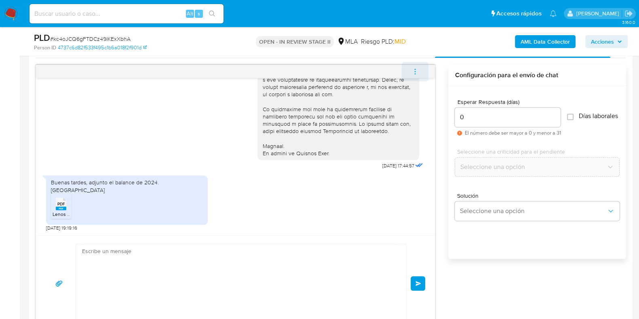
scroll to position [413, 0]
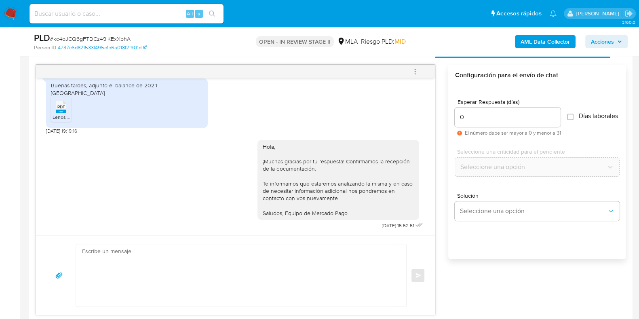
click at [413, 68] on icon "menu-action" at bounding box center [415, 71] width 7 height 7
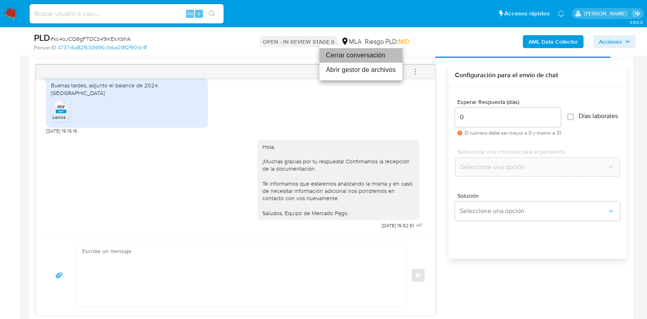
click at [370, 57] on li "Cerrar conversación" at bounding box center [360, 55] width 83 height 15
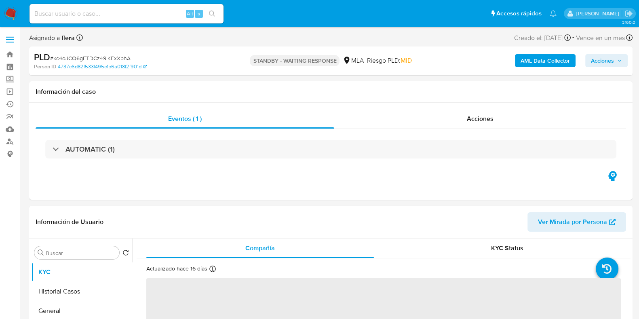
select select "10"
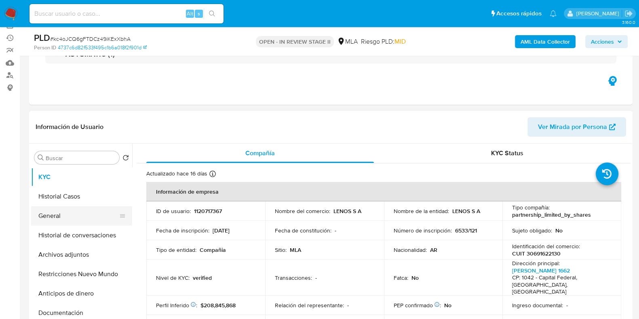
scroll to position [50, 0]
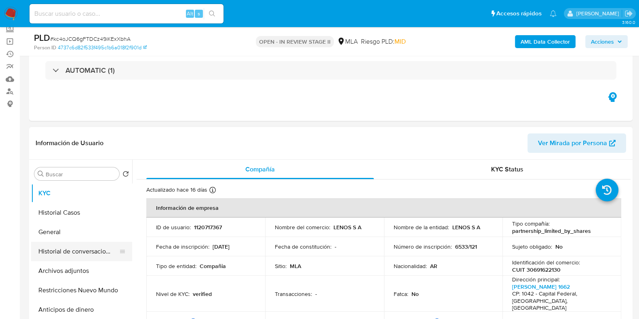
click at [66, 254] on button "Historial de conversaciones" at bounding box center [78, 251] width 95 height 19
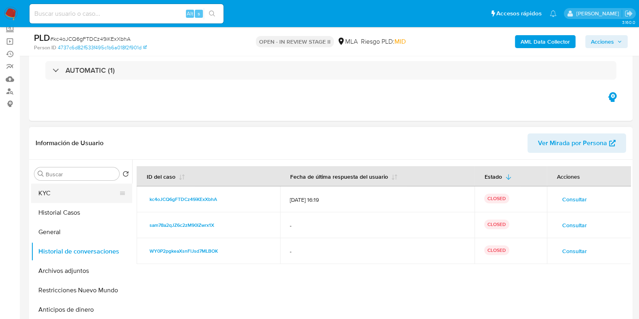
click at [61, 189] on button "KYC" at bounding box center [78, 193] width 95 height 19
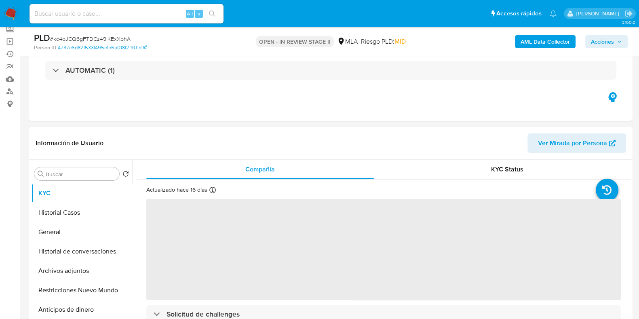
click at [604, 41] on span "Acciones" at bounding box center [602, 41] width 23 height 13
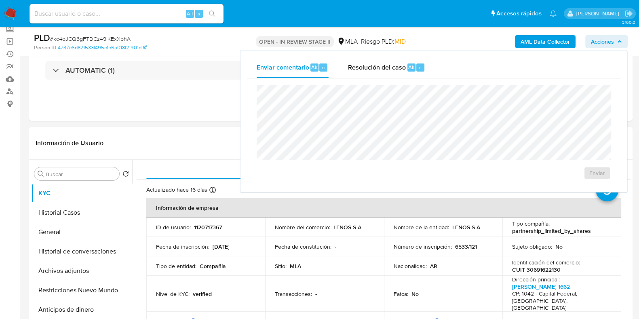
click at [436, 57] on div "Enviar comentario Alt c Resolución del caso Alt r" at bounding box center [434, 67] width 374 height 21
click at [412, 73] on div "Resolución del caso Alt r" at bounding box center [386, 67] width 77 height 21
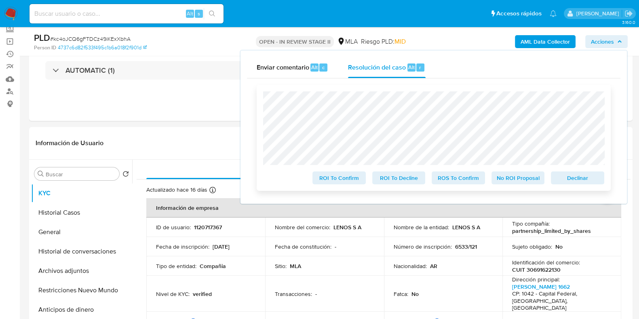
click at [518, 178] on span "No ROI Proposal" at bounding box center [518, 177] width 42 height 11
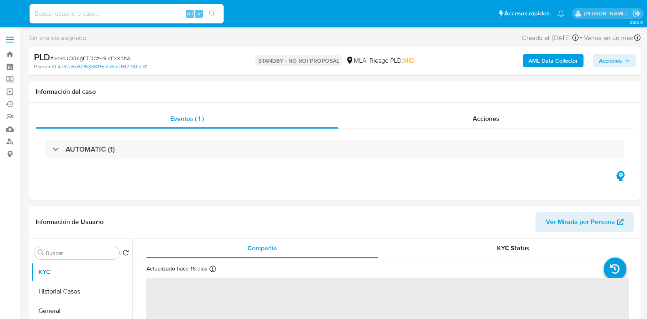
select select "10"
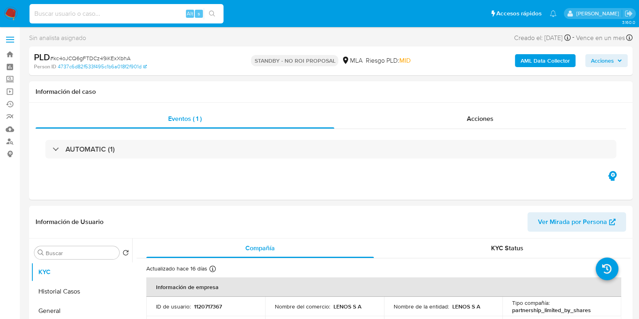
click at [91, 11] on input at bounding box center [127, 13] width 194 height 11
paste input "NXZtzNgNr92IS9I29XO4vWpH"
type input "NXZtzNgNr92IS9I29XO4vWpH"
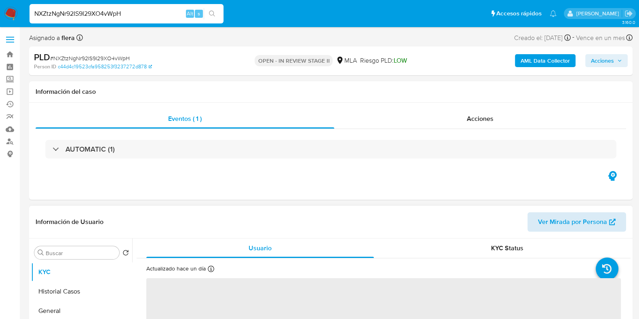
select select "10"
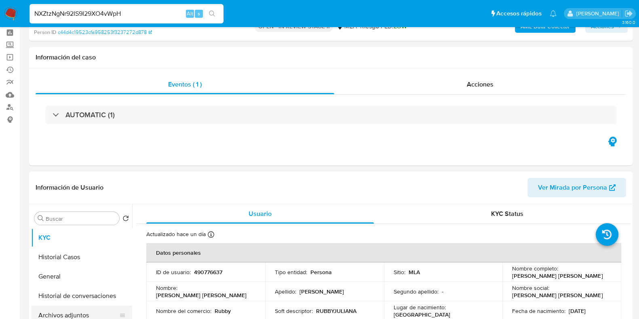
scroll to position [50, 0]
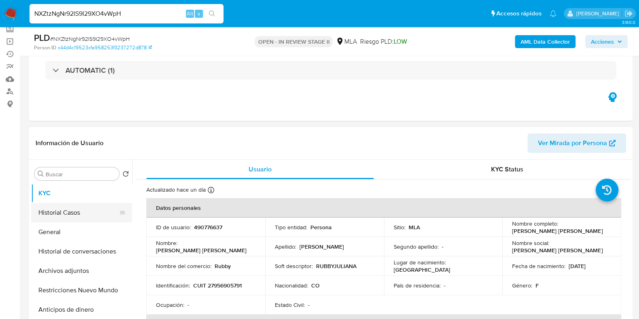
click at [75, 218] on button "Historial Casos" at bounding box center [78, 212] width 95 height 19
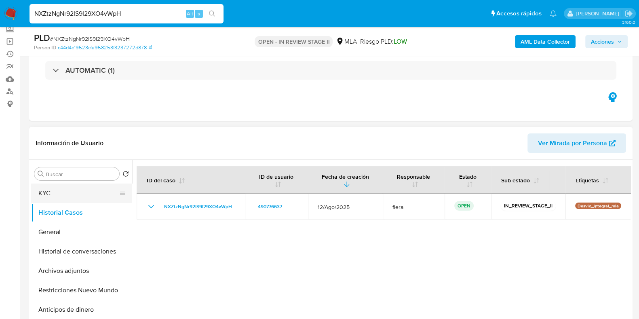
click at [75, 201] on button "KYC" at bounding box center [78, 193] width 95 height 19
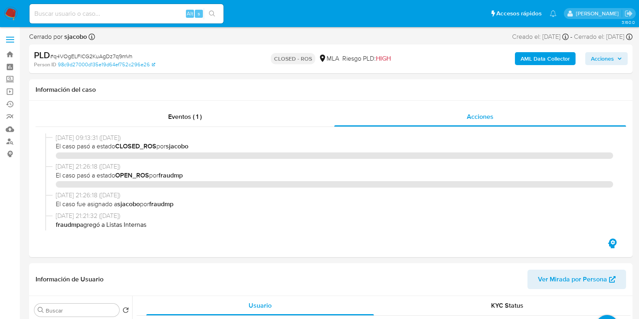
select select "10"
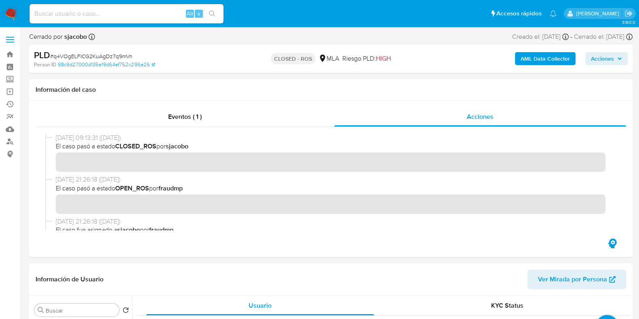
scroll to position [353, 0]
